Goal: Navigation & Orientation: Find specific page/section

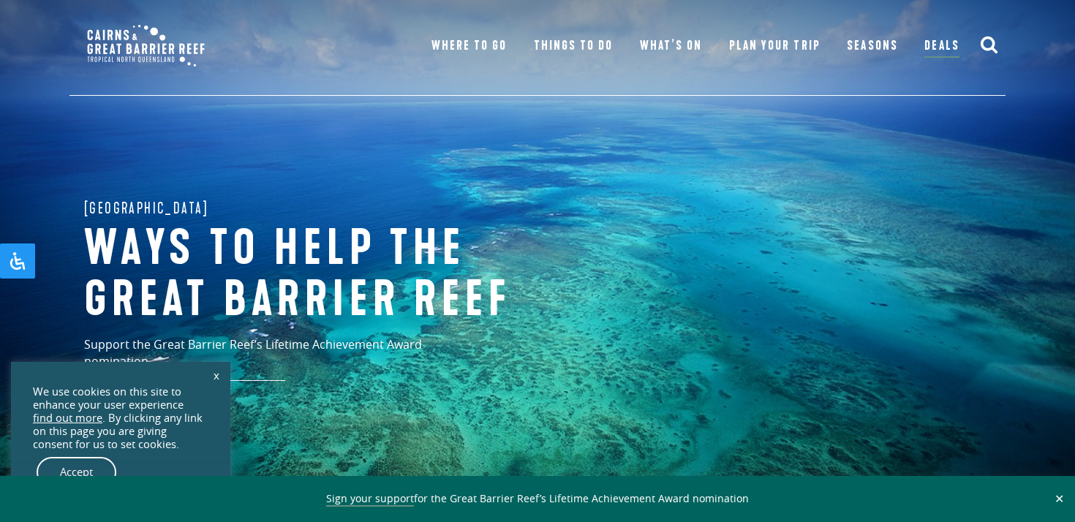
click at [216, 373] on link "x" at bounding box center [216, 375] width 20 height 32
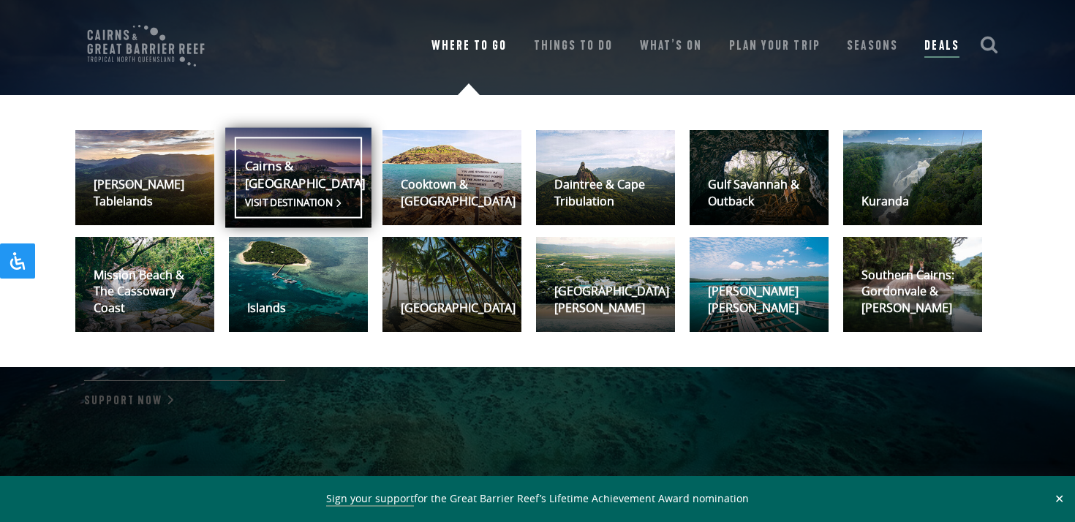
click at [321, 177] on link "Cairns & [GEOGRAPHIC_DATA] Visit destination" at bounding box center [298, 178] width 146 height 100
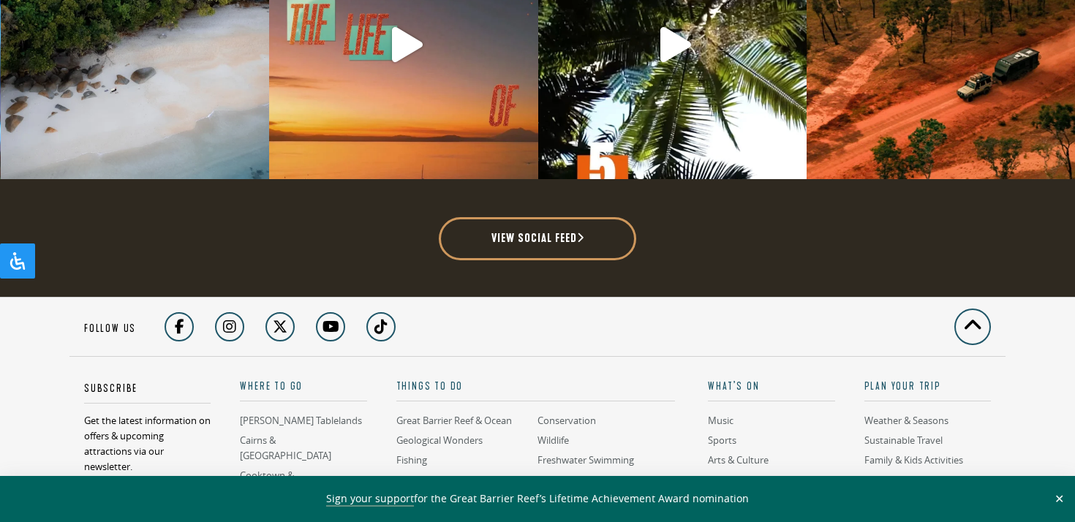
scroll to position [3553, 0]
